Goal: Information Seeking & Learning: Find specific page/section

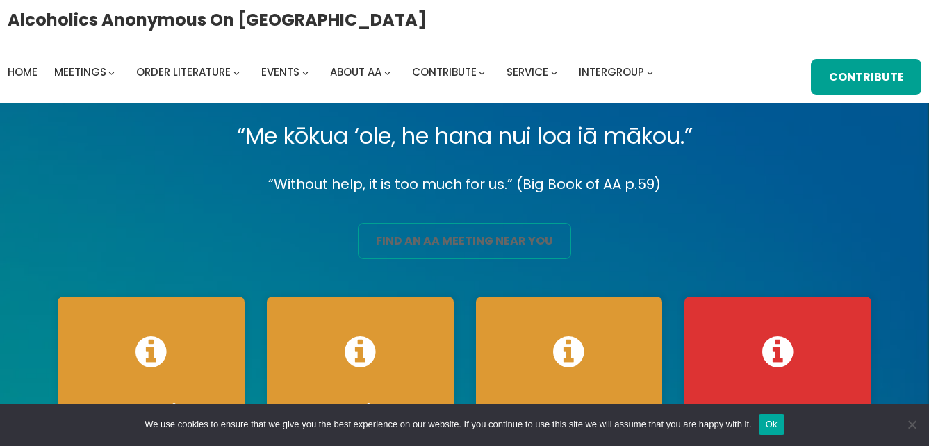
click at [468, 234] on link "find an aa meeting near you" at bounding box center [464, 241] width 213 height 36
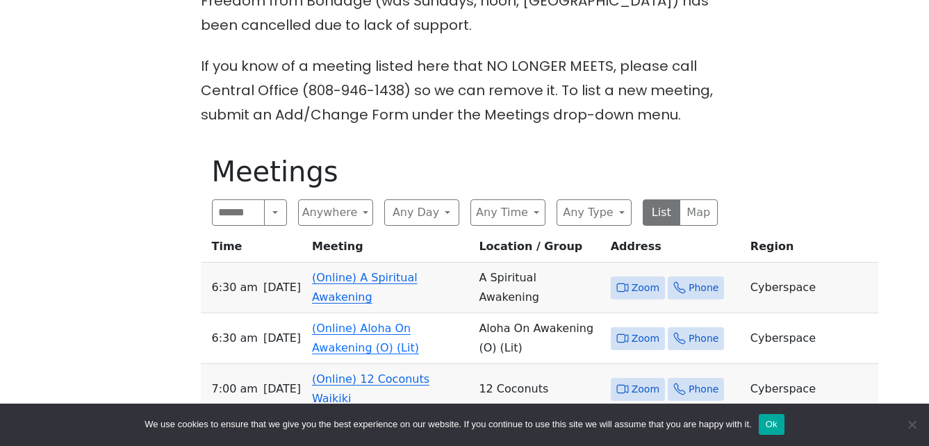
click at [364, 271] on link "(Online) A Spiritual Awakening" at bounding box center [365, 287] width 106 height 33
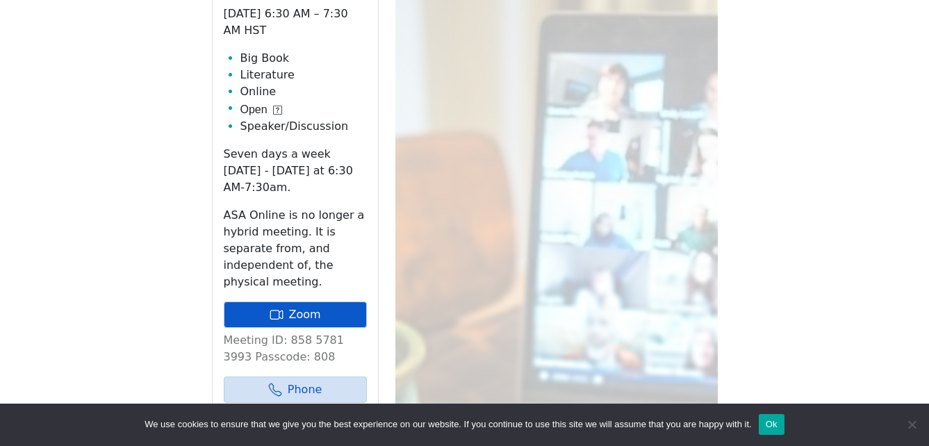
scroll to position [815, 0]
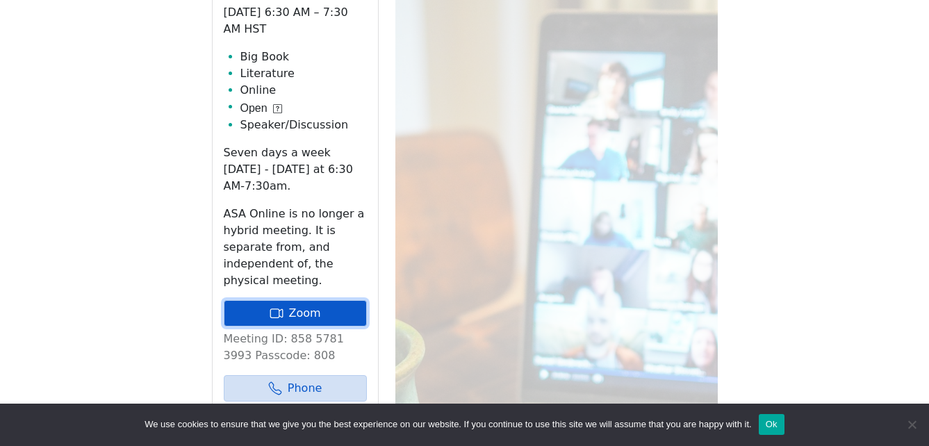
click at [316, 300] on link "Zoom" at bounding box center [295, 313] width 143 height 26
